Goal: Information Seeking & Learning: Learn about a topic

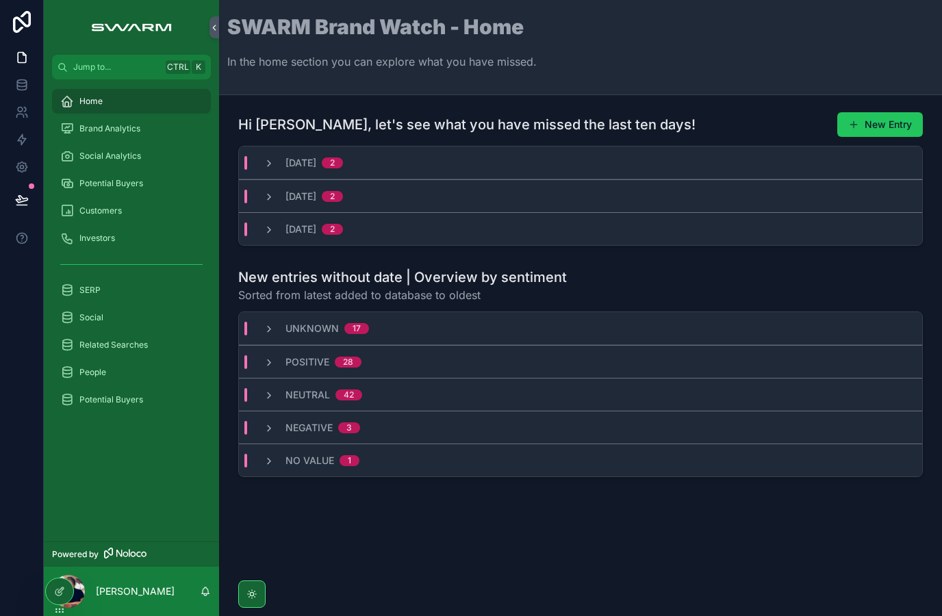
click at [67, 129] on icon "scrollable content" at bounding box center [67, 129] width 14 height 14
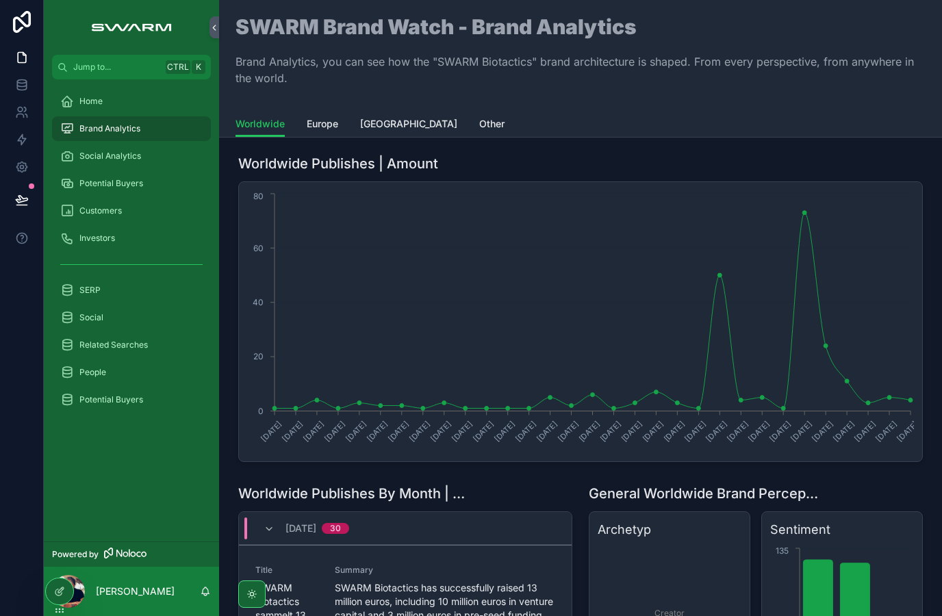
click at [1, 407] on div at bounding box center [22, 308] width 44 height 616
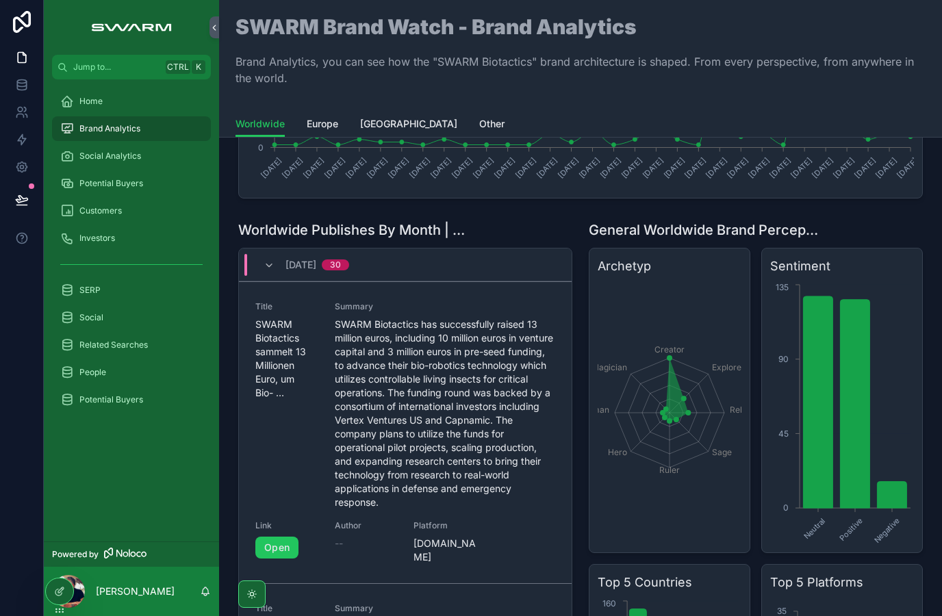
click at [303, 264] on span "[DATE]" at bounding box center [300, 265] width 31 height 14
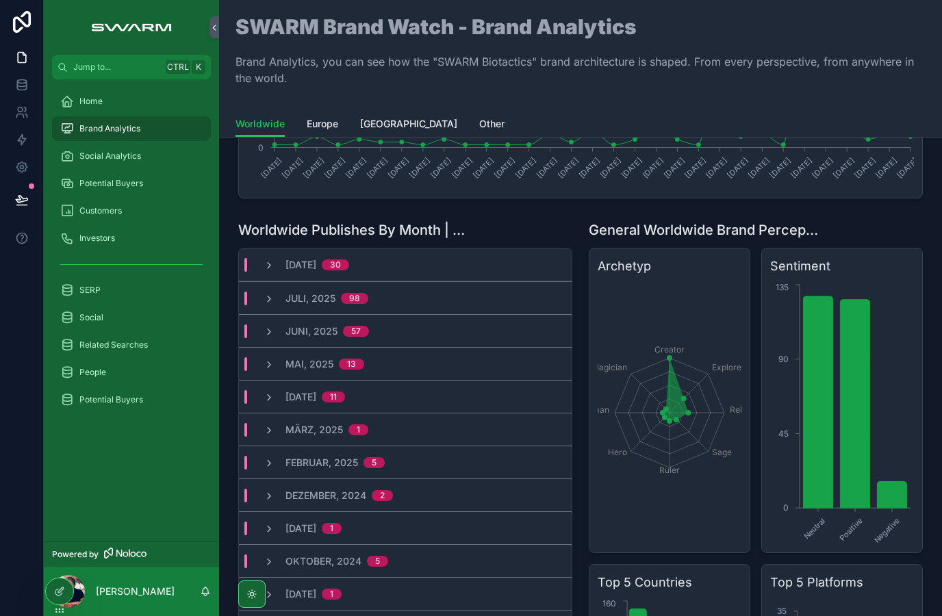
click at [316, 271] on span "[DATE]" at bounding box center [300, 265] width 31 height 14
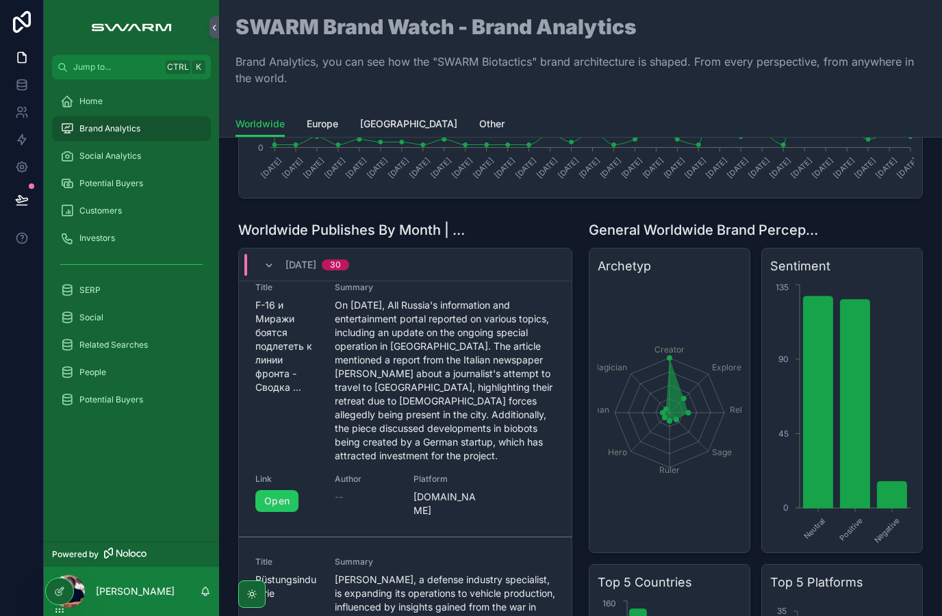
scroll to position [295, 0]
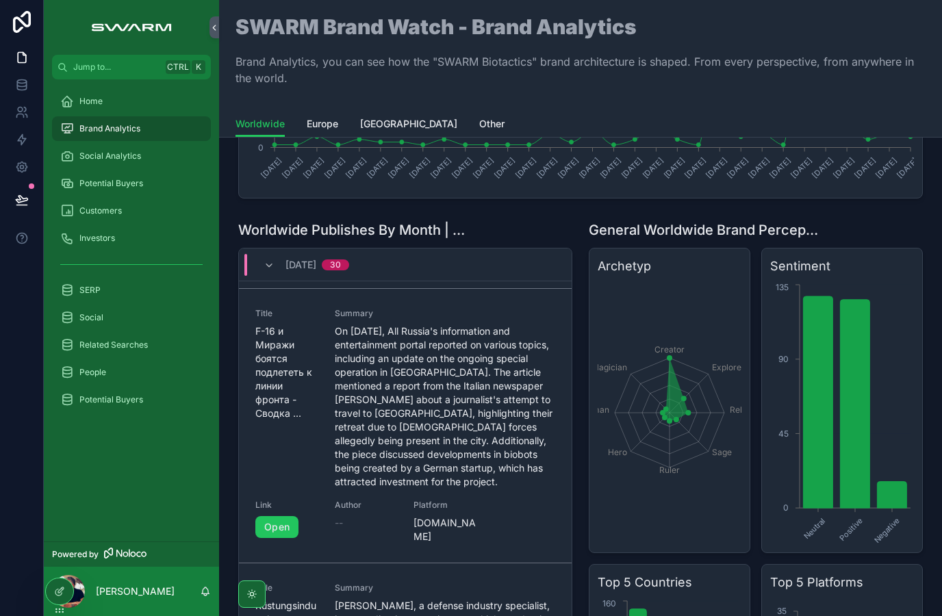
click at [290, 530] on link "Open" at bounding box center [276, 527] width 43 height 22
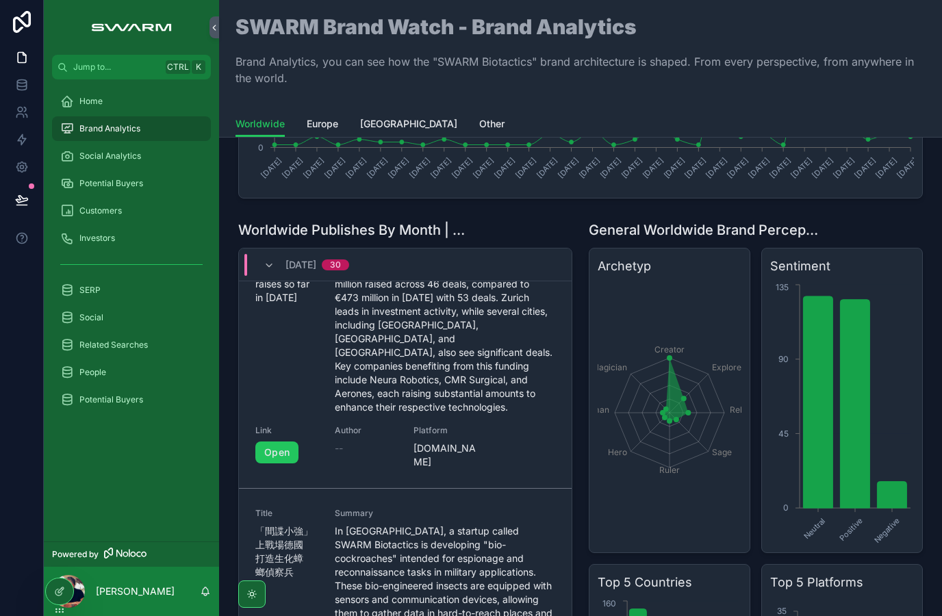
scroll to position [2103, 0]
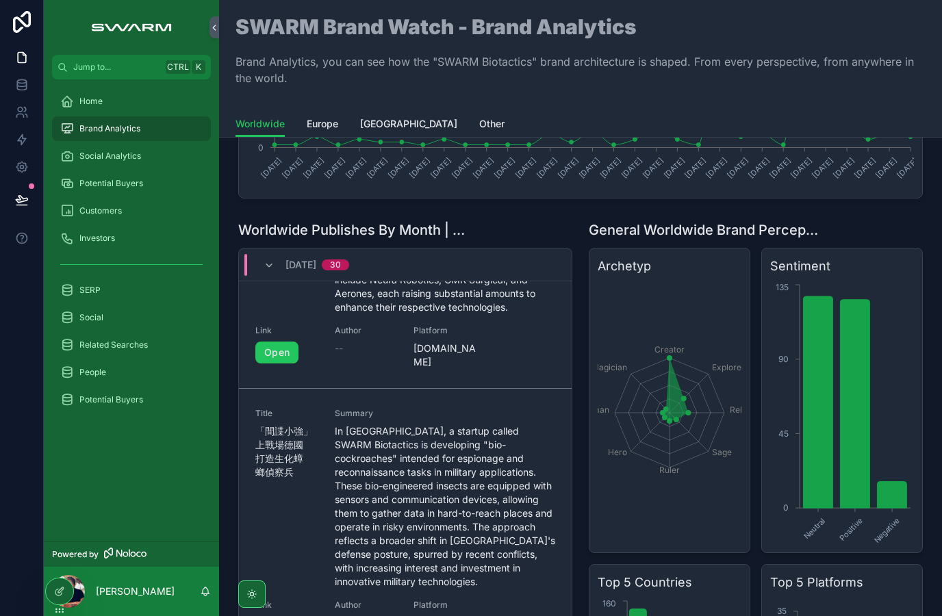
click at [284, 615] on link "Open" at bounding box center [276, 627] width 43 height 22
click at [823, 334] on icon "chart" at bounding box center [817, 401] width 29 height 211
click at [869, 363] on icon "chart" at bounding box center [854, 404] width 29 height 208
click at [908, 490] on icon "Neutral Positive Negative 0 45 90 135" at bounding box center [842, 412] width 144 height 263
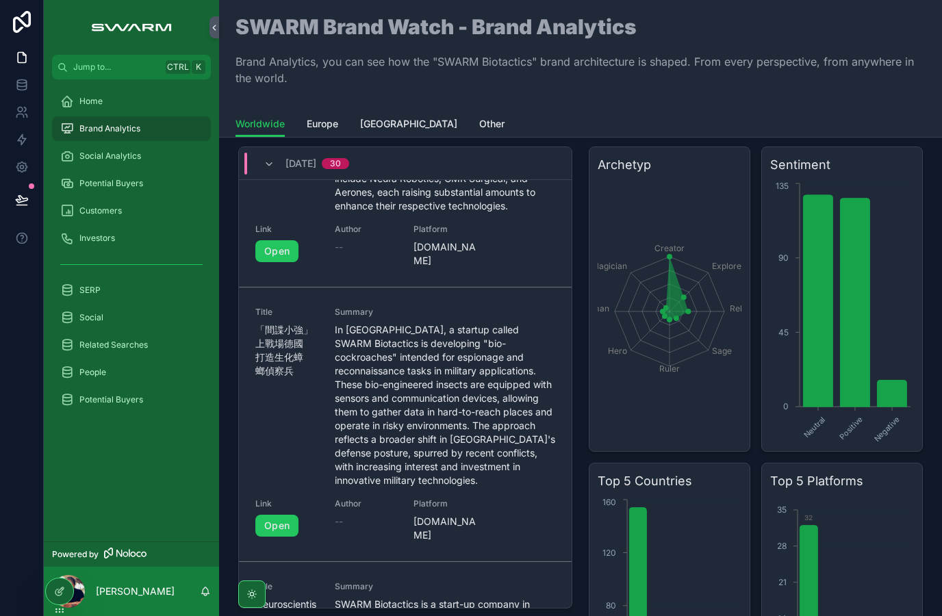
scroll to position [312, 0]
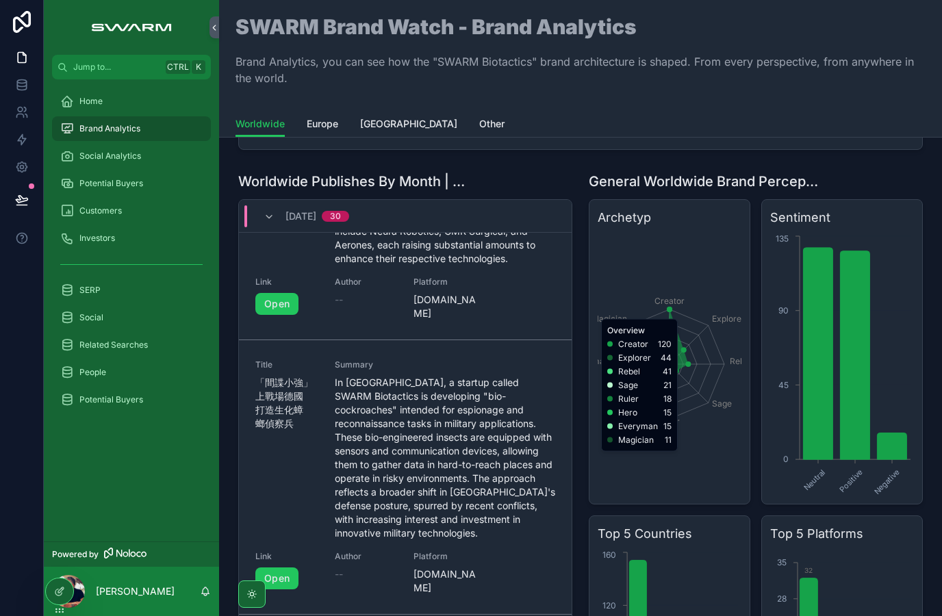
click at [675, 312] on icon "Creator Explorer Rebel Sage Ruler Hero Everyman Magician" at bounding box center [670, 364] width 144 height 263
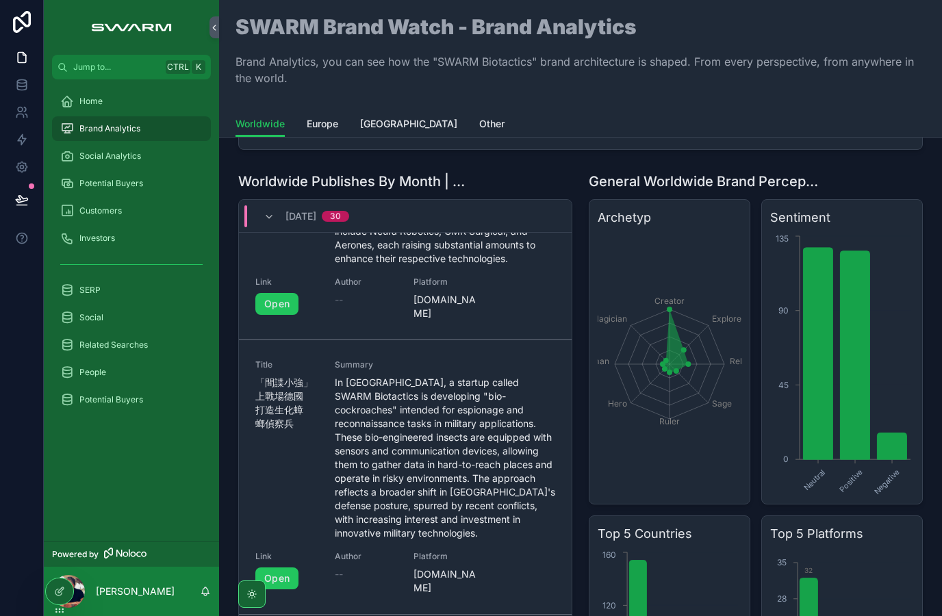
click at [721, 493] on icon "Creator Explorer Rebel Sage Ruler Hero Everyman Magician" at bounding box center [670, 364] width 144 height 263
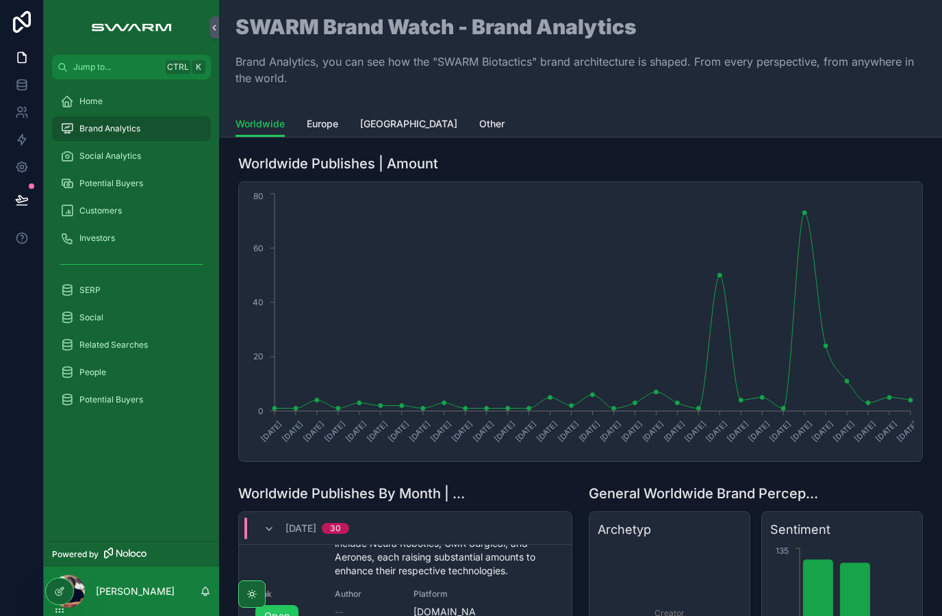
scroll to position [0, 0]
click at [136, 152] on span "Social Analytics" at bounding box center [110, 156] width 62 height 11
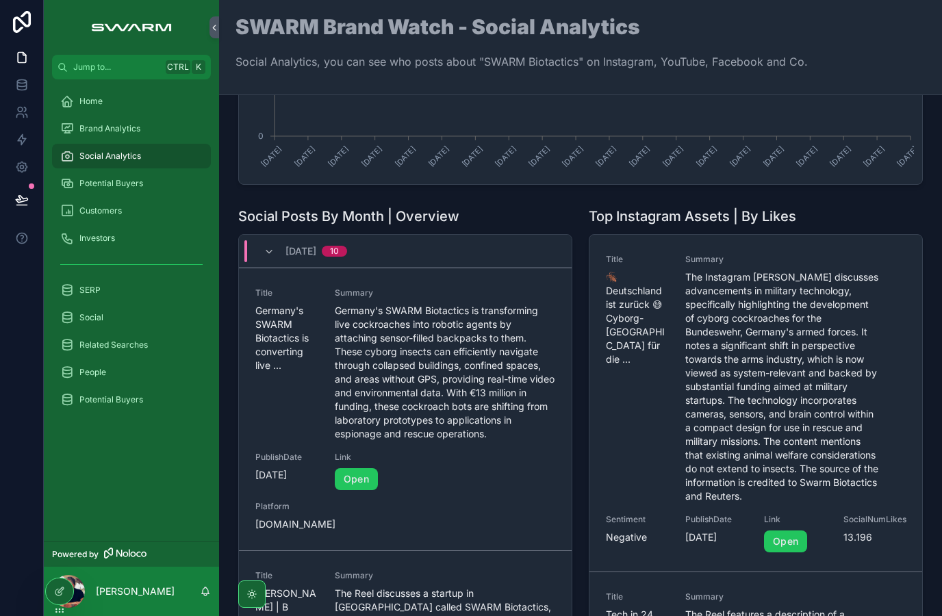
scroll to position [235, 0]
click at [796, 546] on link "Open" at bounding box center [785, 541] width 43 height 22
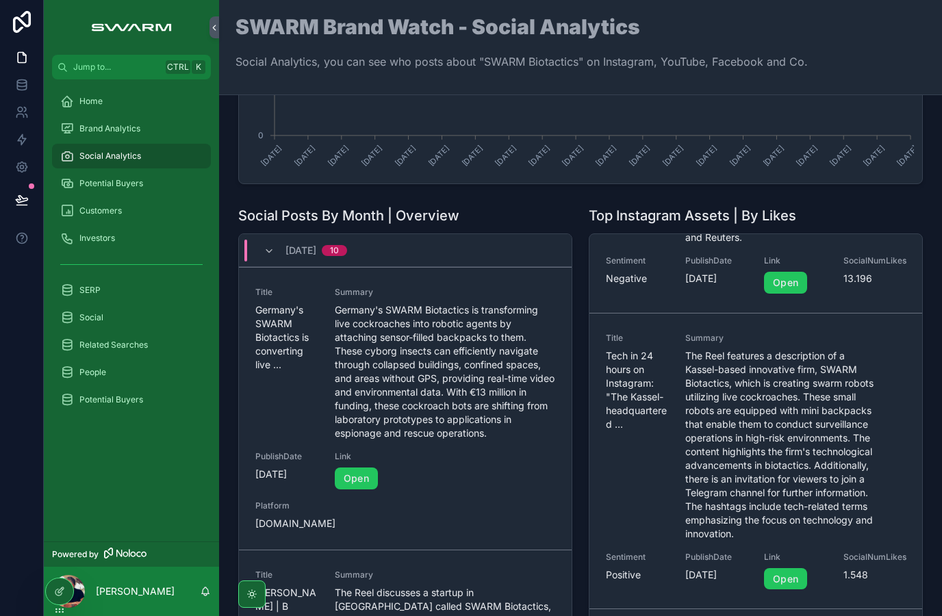
scroll to position [0, 0]
click at [347, 249] on div "[DATE] 10" at bounding box center [316, 251] width 62 height 22
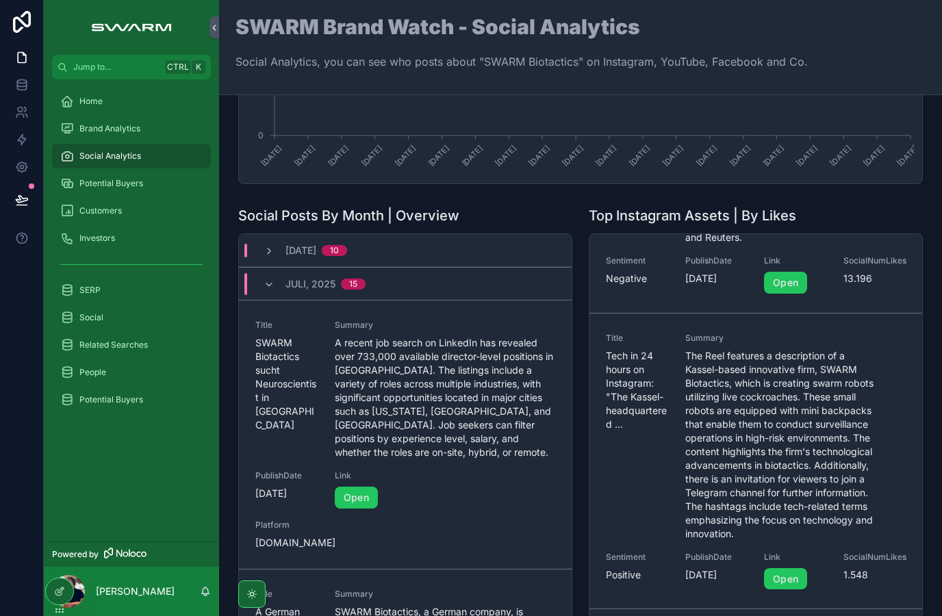
click at [326, 278] on span "Juli, 2025" at bounding box center [310, 284] width 50 height 14
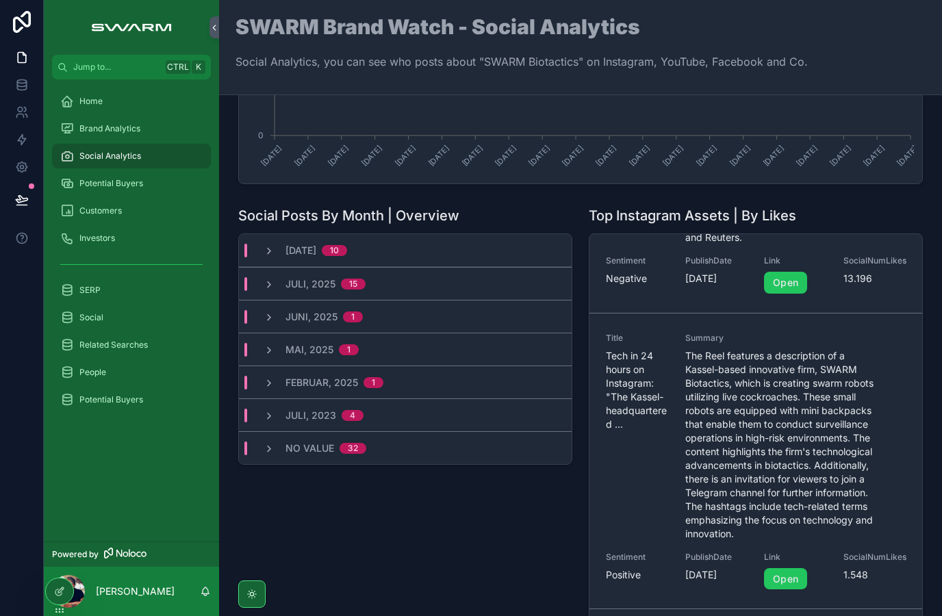
click at [69, 290] on icon "scrollable content" at bounding box center [67, 290] width 14 height 14
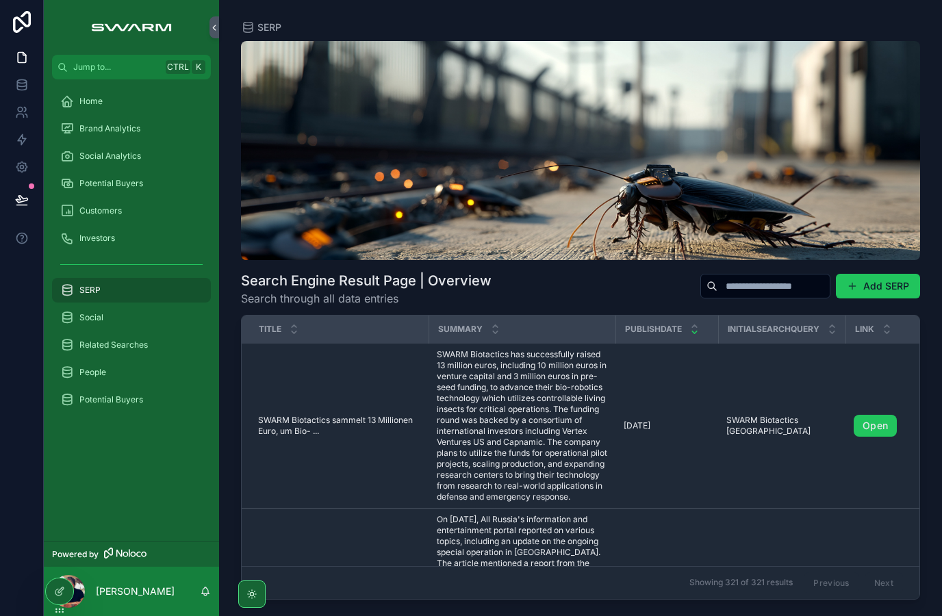
click at [750, 288] on input "scrollable content" at bounding box center [773, 286] width 112 height 19
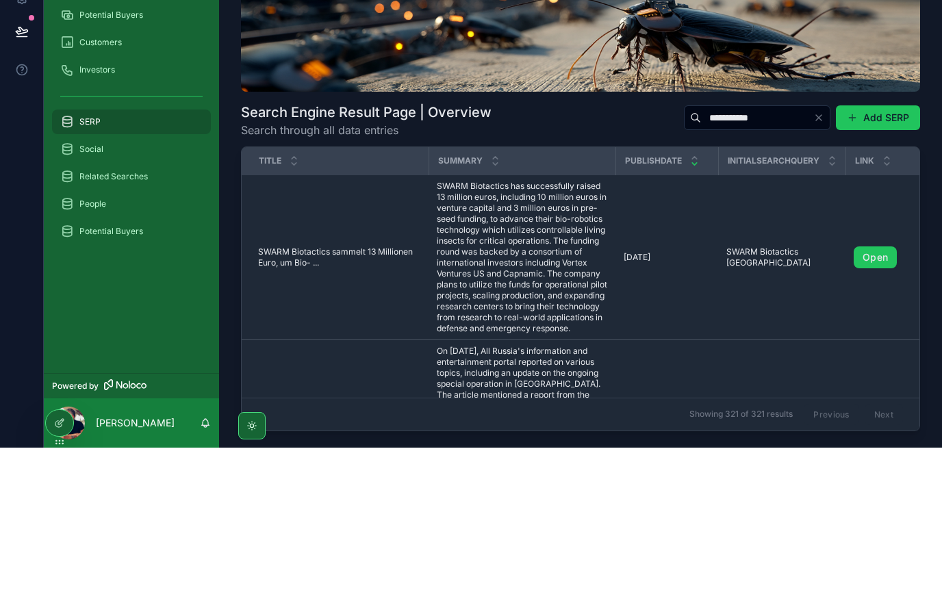
type input "**********"
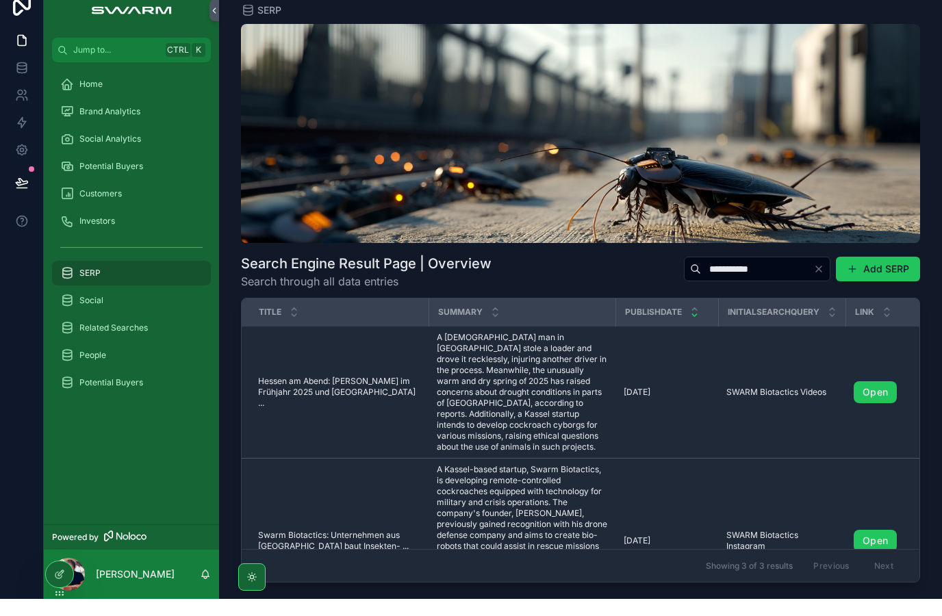
click at [879, 398] on link "Open" at bounding box center [874, 409] width 43 height 22
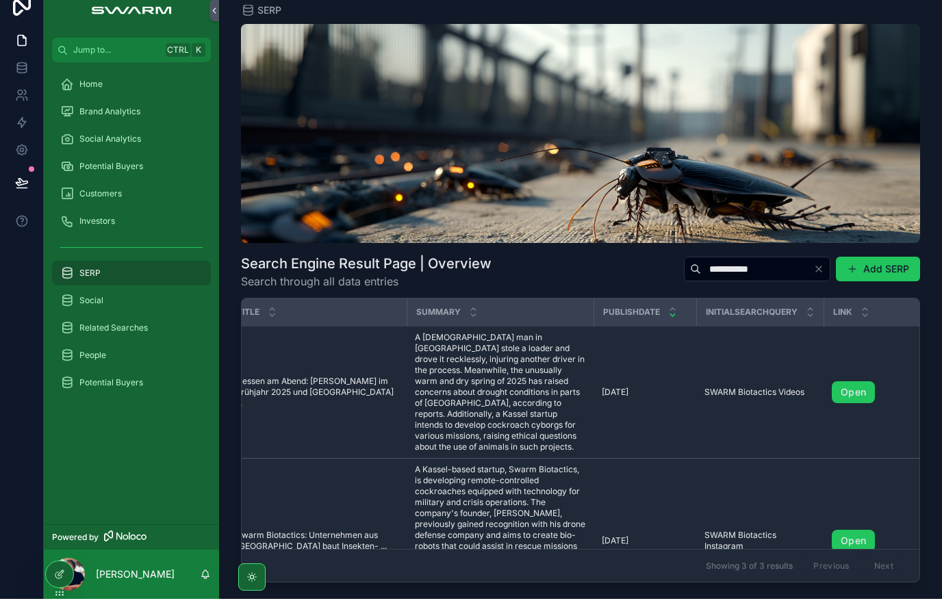
scroll to position [0, 23]
click at [68, 311] on icon "scrollable content" at bounding box center [67, 318] width 14 height 14
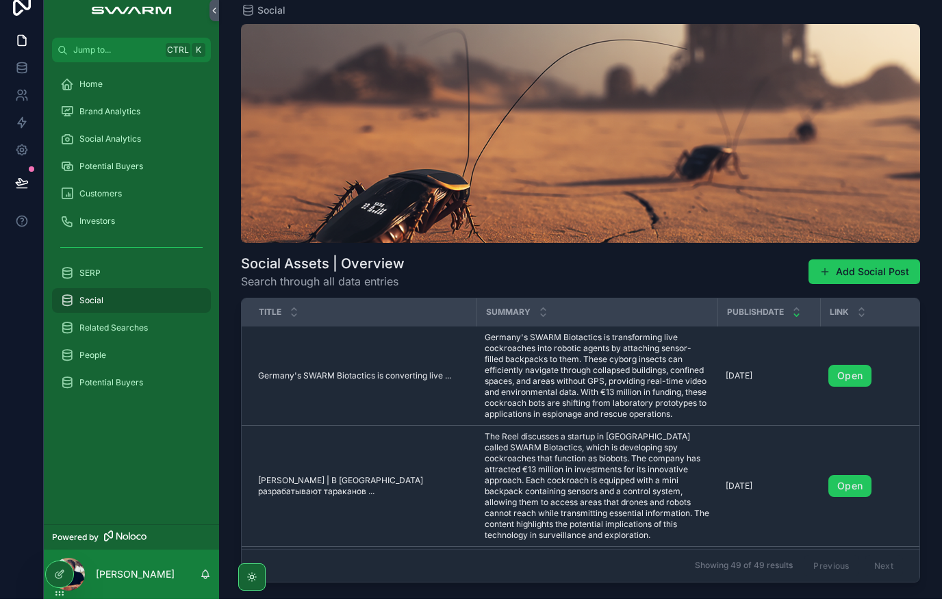
click at [70, 338] on icon "scrollable content" at bounding box center [67, 345] width 14 height 14
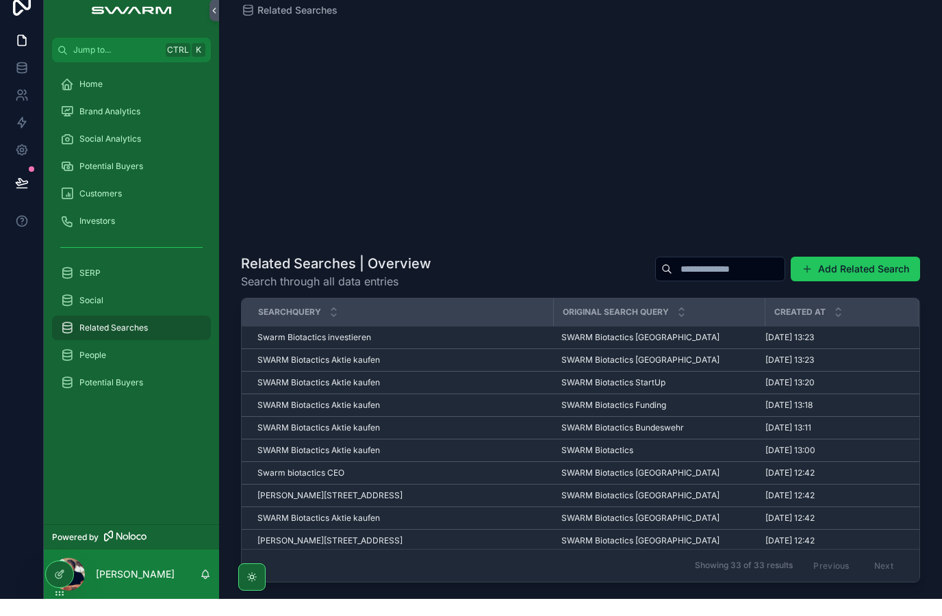
scroll to position [0, 1]
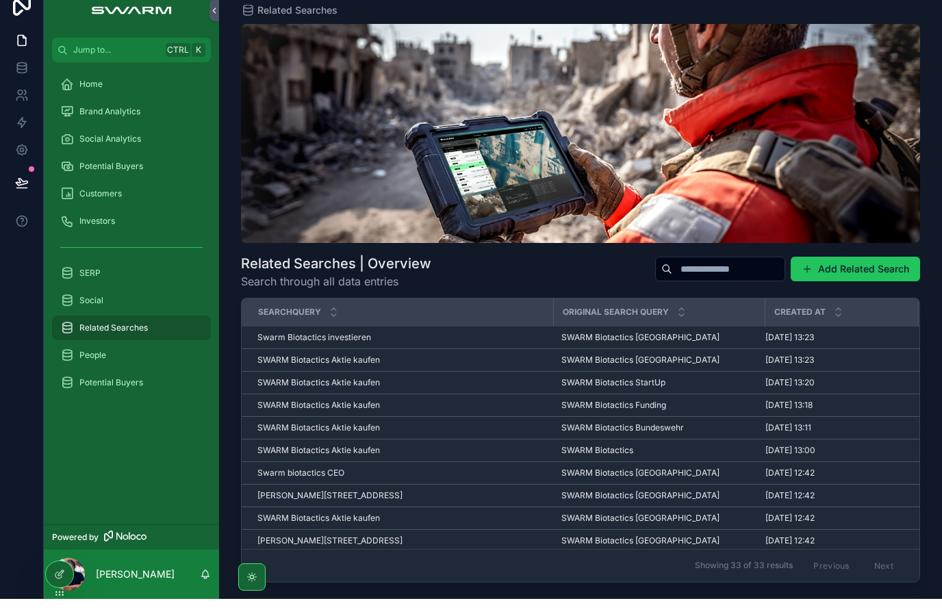
click at [81, 367] on span "People" at bounding box center [92, 372] width 27 height 11
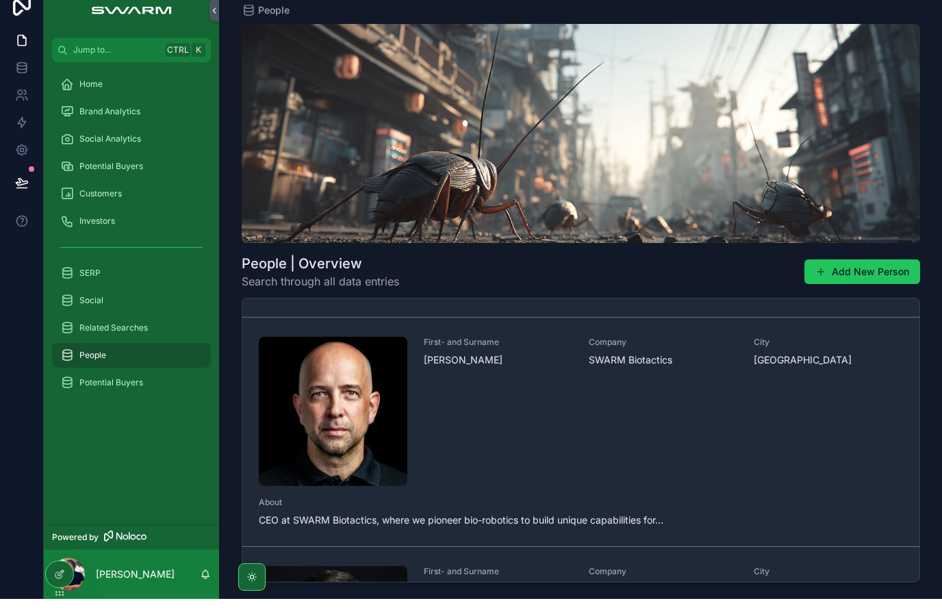
scroll to position [228, 0]
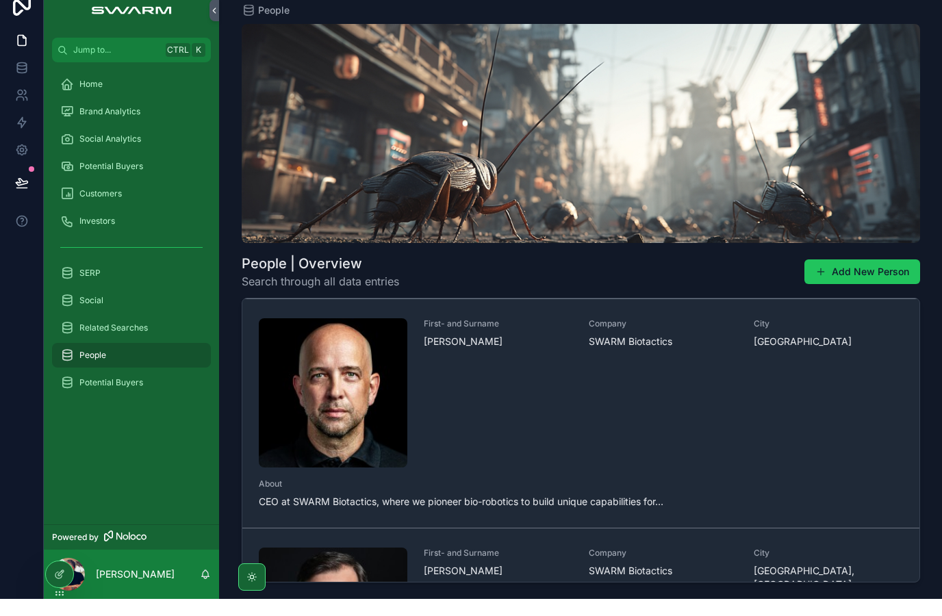
click at [837, 397] on div "City [GEOGRAPHIC_DATA]" at bounding box center [828, 409] width 149 height 149
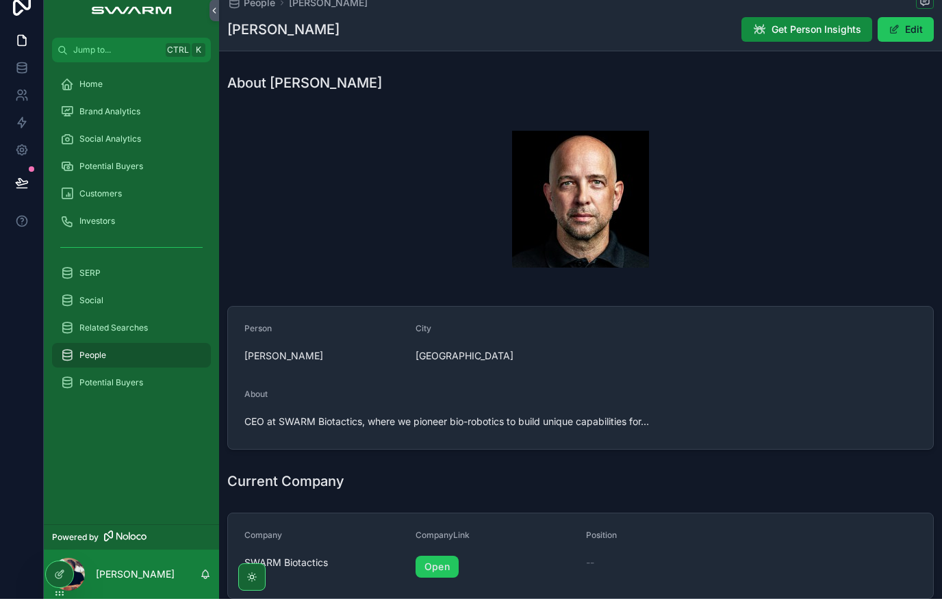
click at [63, 177] on icon "scrollable content" at bounding box center [67, 184] width 14 height 14
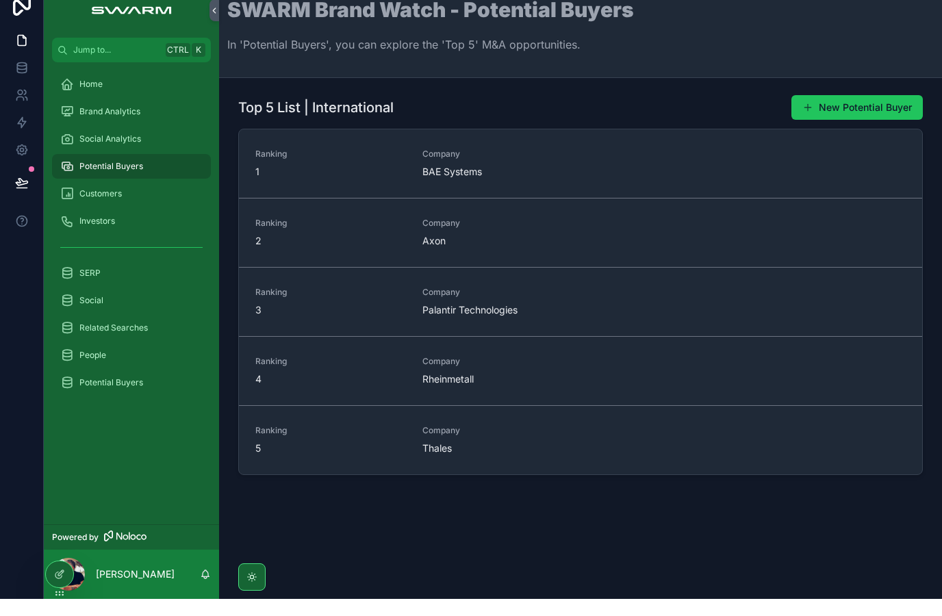
click at [495, 182] on span "BAE Systems" at bounding box center [497, 189] width 151 height 14
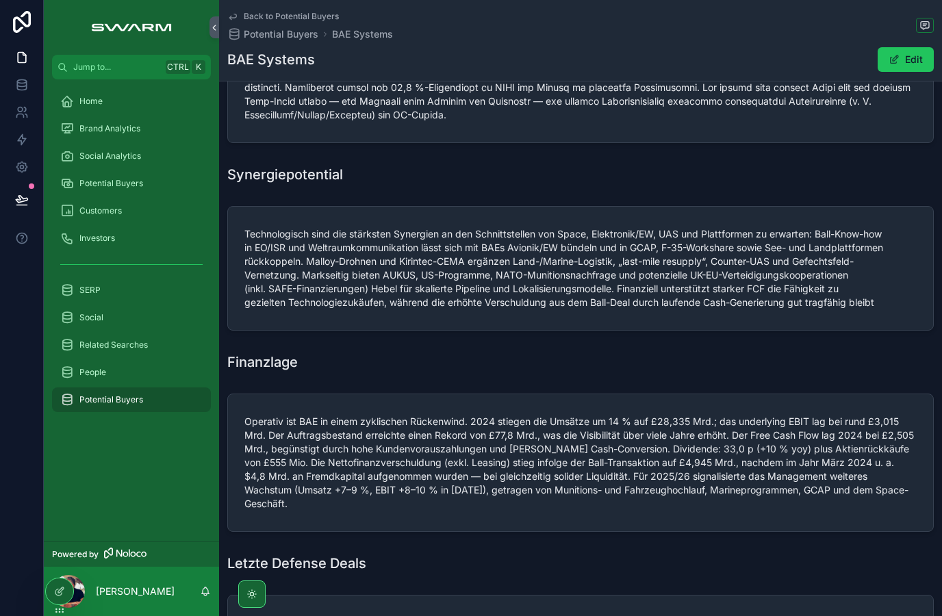
scroll to position [137, 0]
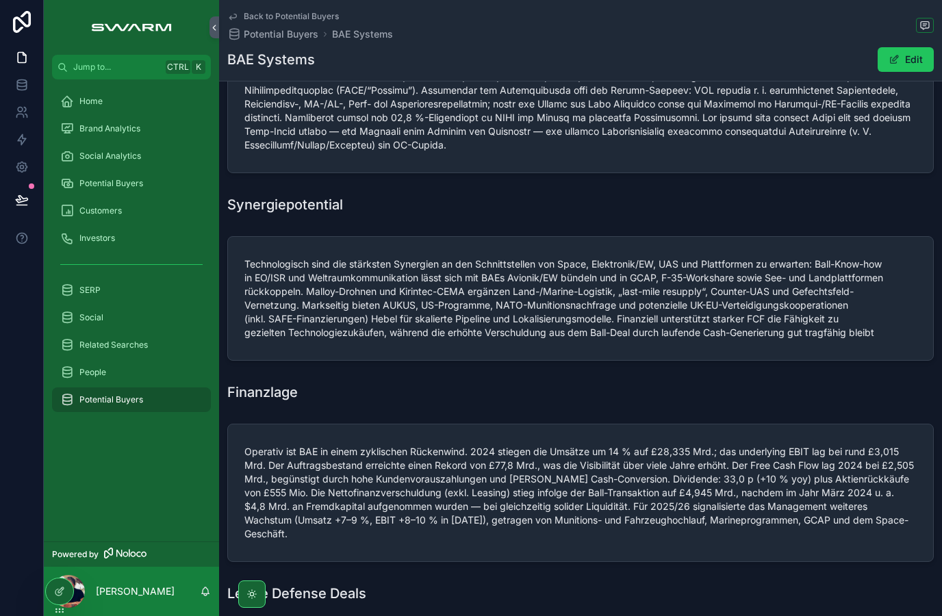
click at [72, 181] on icon "scrollable content" at bounding box center [67, 184] width 14 height 14
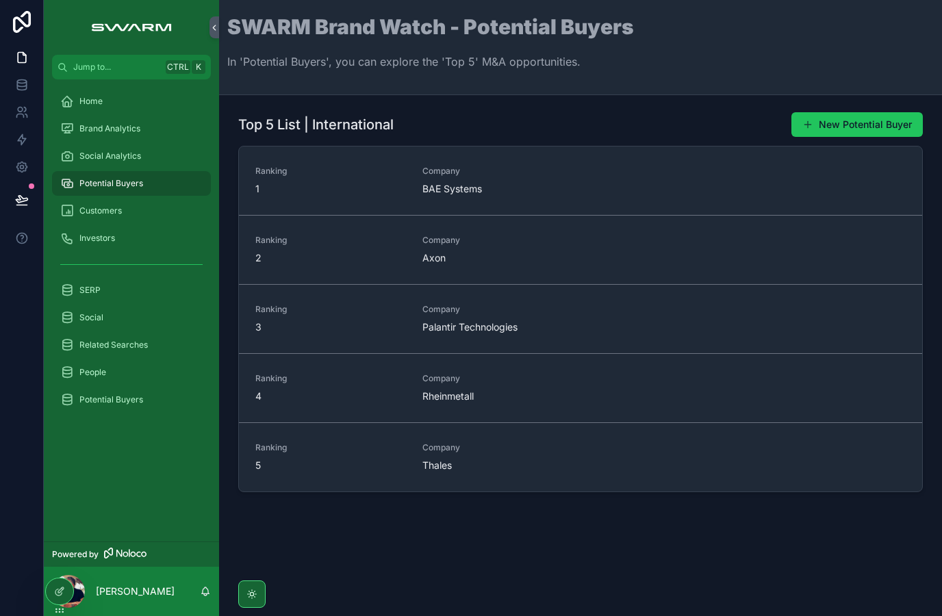
click at [558, 257] on span "Axon" at bounding box center [497, 258] width 151 height 14
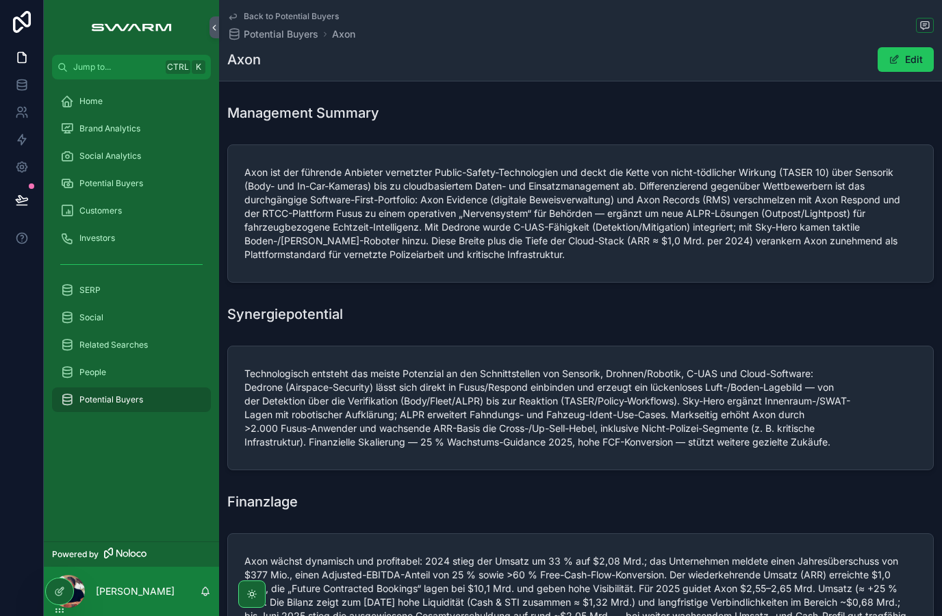
click at [84, 185] on span "Potential Buyers" at bounding box center [111, 183] width 64 height 11
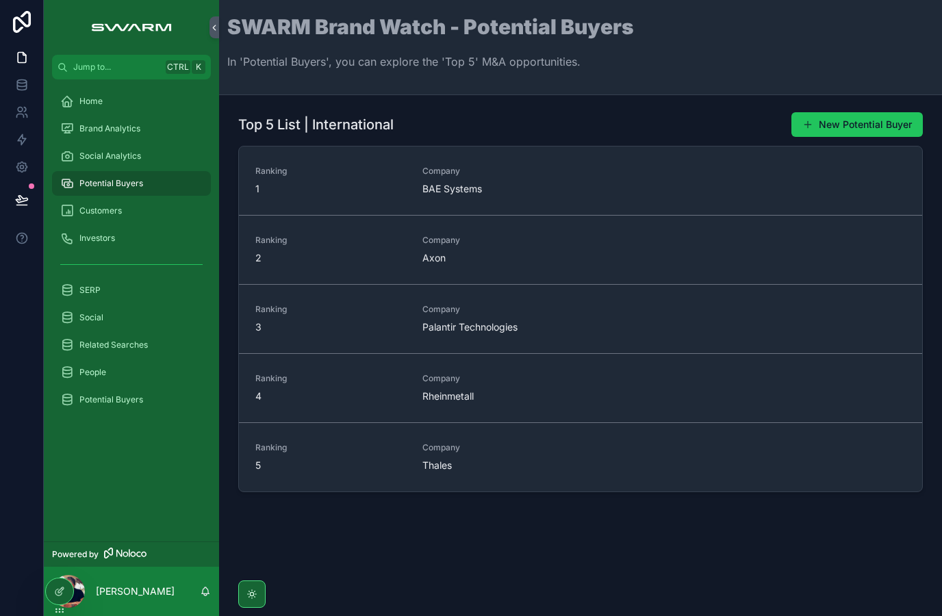
click at [511, 456] on div "Company Thales" at bounding box center [497, 457] width 151 height 30
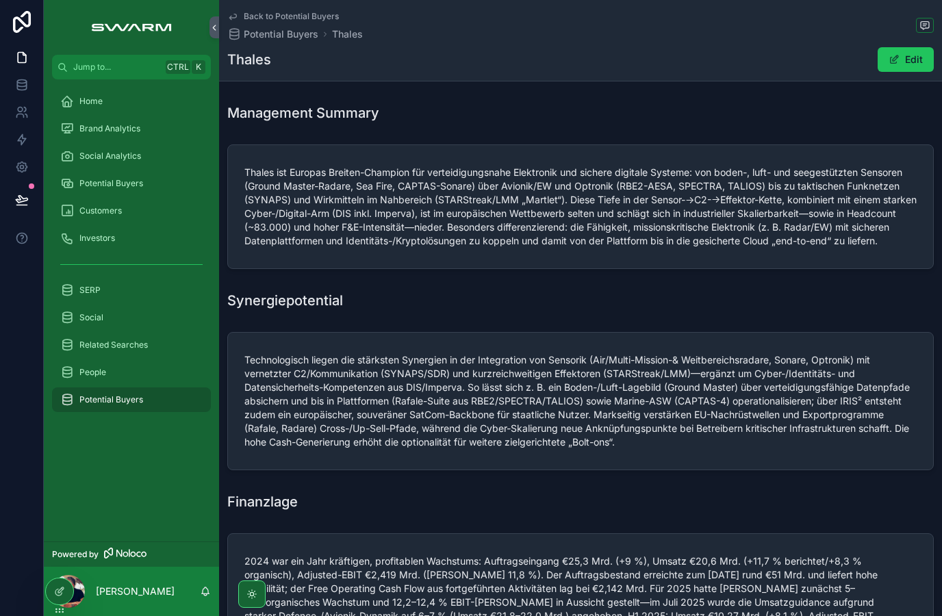
click at [70, 129] on icon "scrollable content" at bounding box center [67, 129] width 14 height 14
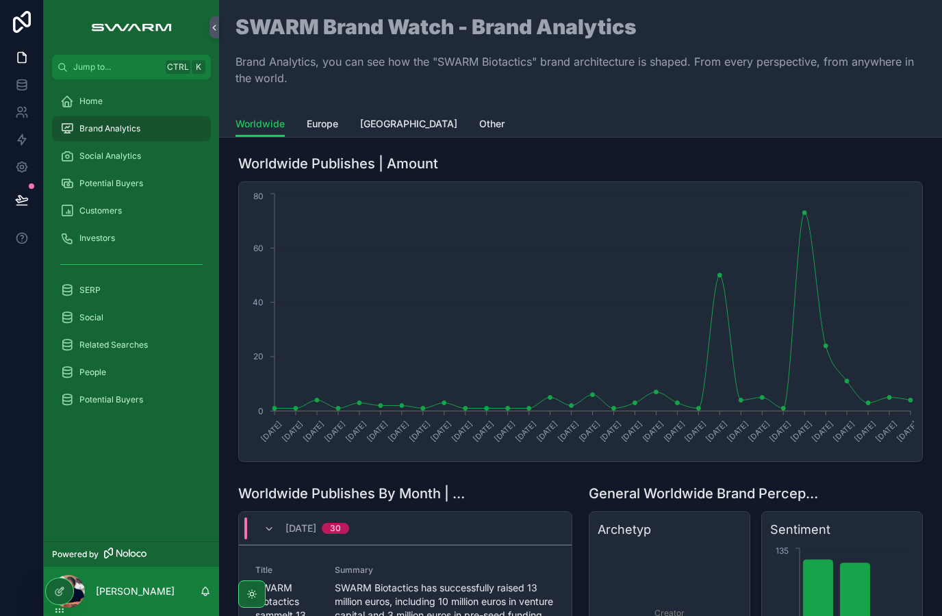
click at [73, 183] on icon "scrollable content" at bounding box center [67, 184] width 14 height 14
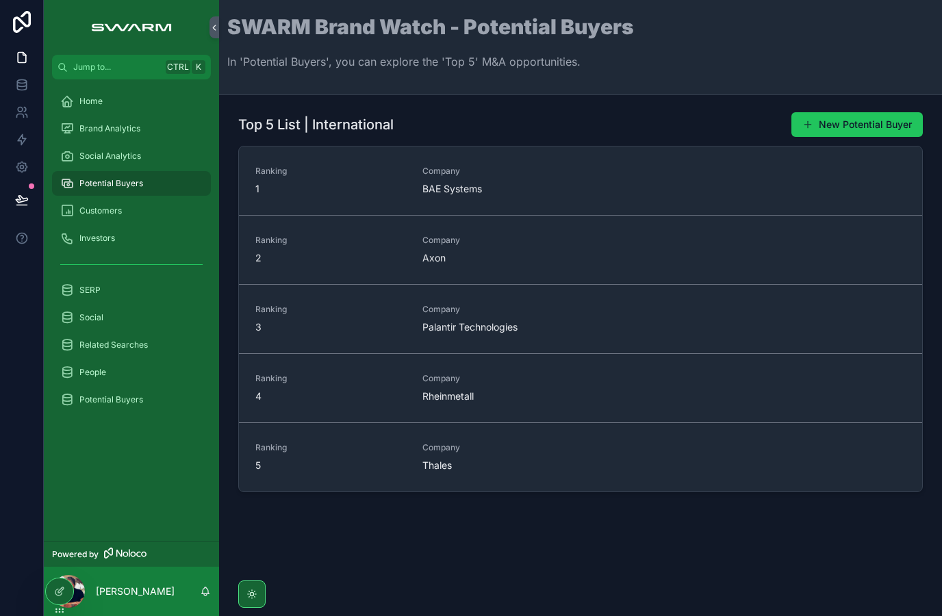
click at [598, 198] on link "Ranking 1 Company BAE Systems" at bounding box center [580, 180] width 683 height 68
